Goal: Task Accomplishment & Management: Manage account settings

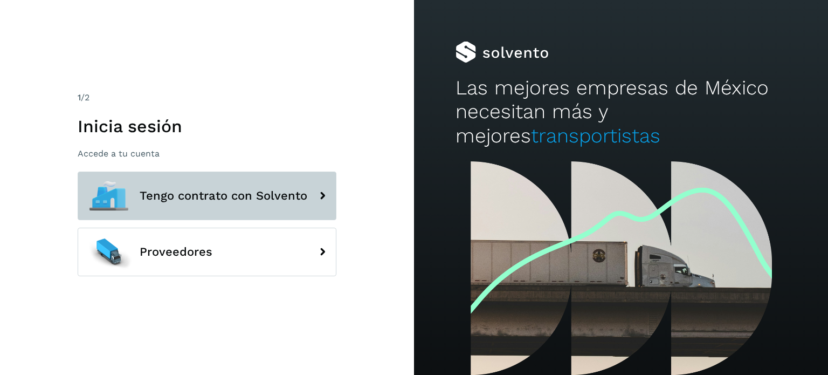
click at [134, 199] on button "Tengo contrato con Solvento" at bounding box center [207, 195] width 259 height 49
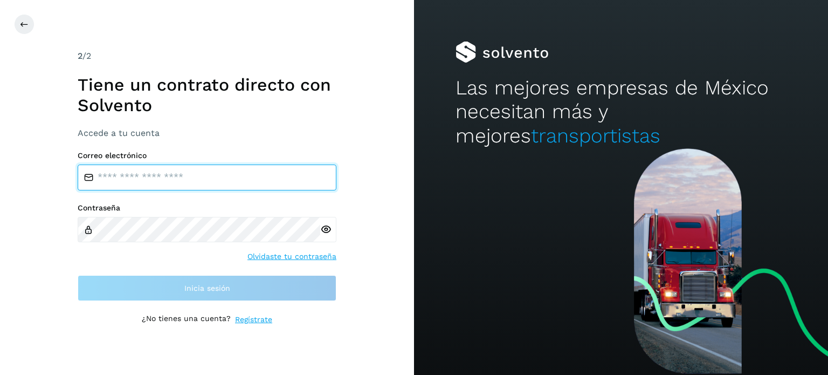
click at [226, 181] on input "email" at bounding box center [207, 177] width 259 height 26
type input "**********"
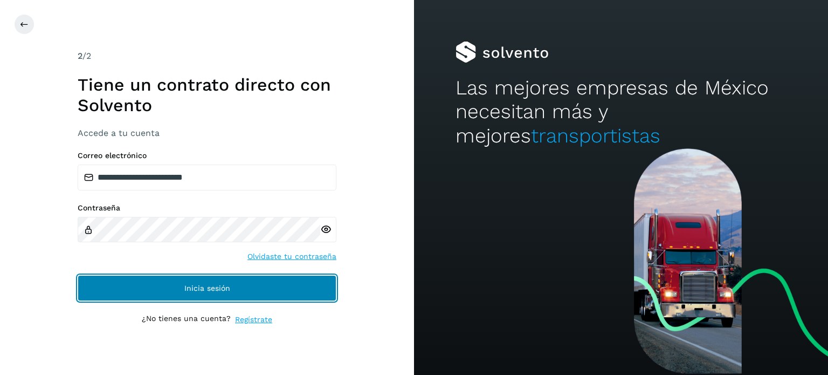
click at [210, 297] on button "Inicia sesión" at bounding box center [207, 288] width 259 height 26
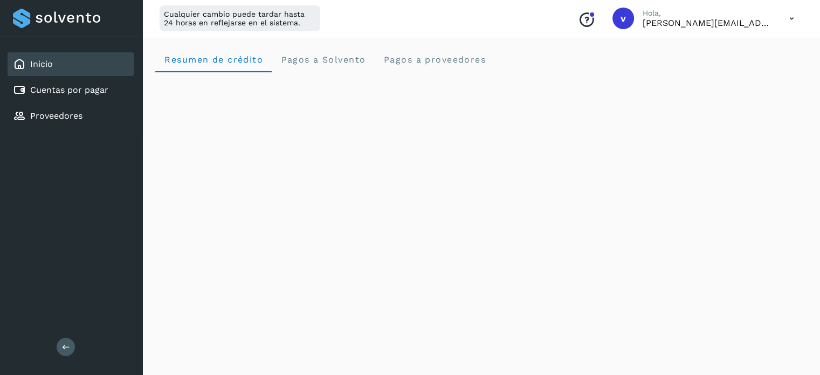
click at [801, 17] on icon at bounding box center [791, 19] width 22 height 22
click at [722, 66] on div "Cerrar sesión" at bounding box center [738, 69] width 128 height 20
